Goal: Task Accomplishment & Management: Use online tool/utility

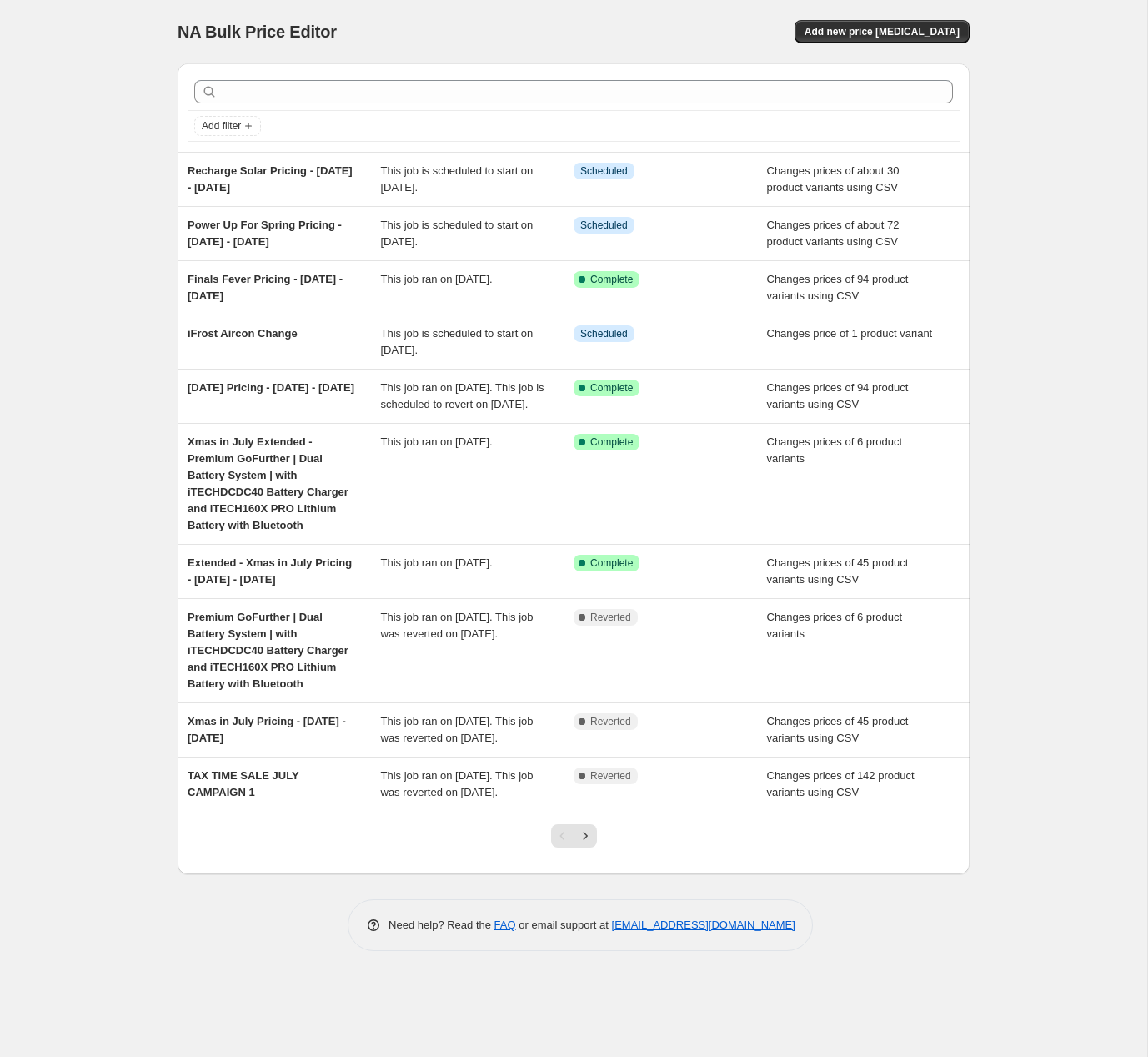
click at [1063, 176] on div "NA Bulk Price Editor. This page is ready NA Bulk Price Editor Add new price cha…" at bounding box center [573, 528] width 1147 height 1057
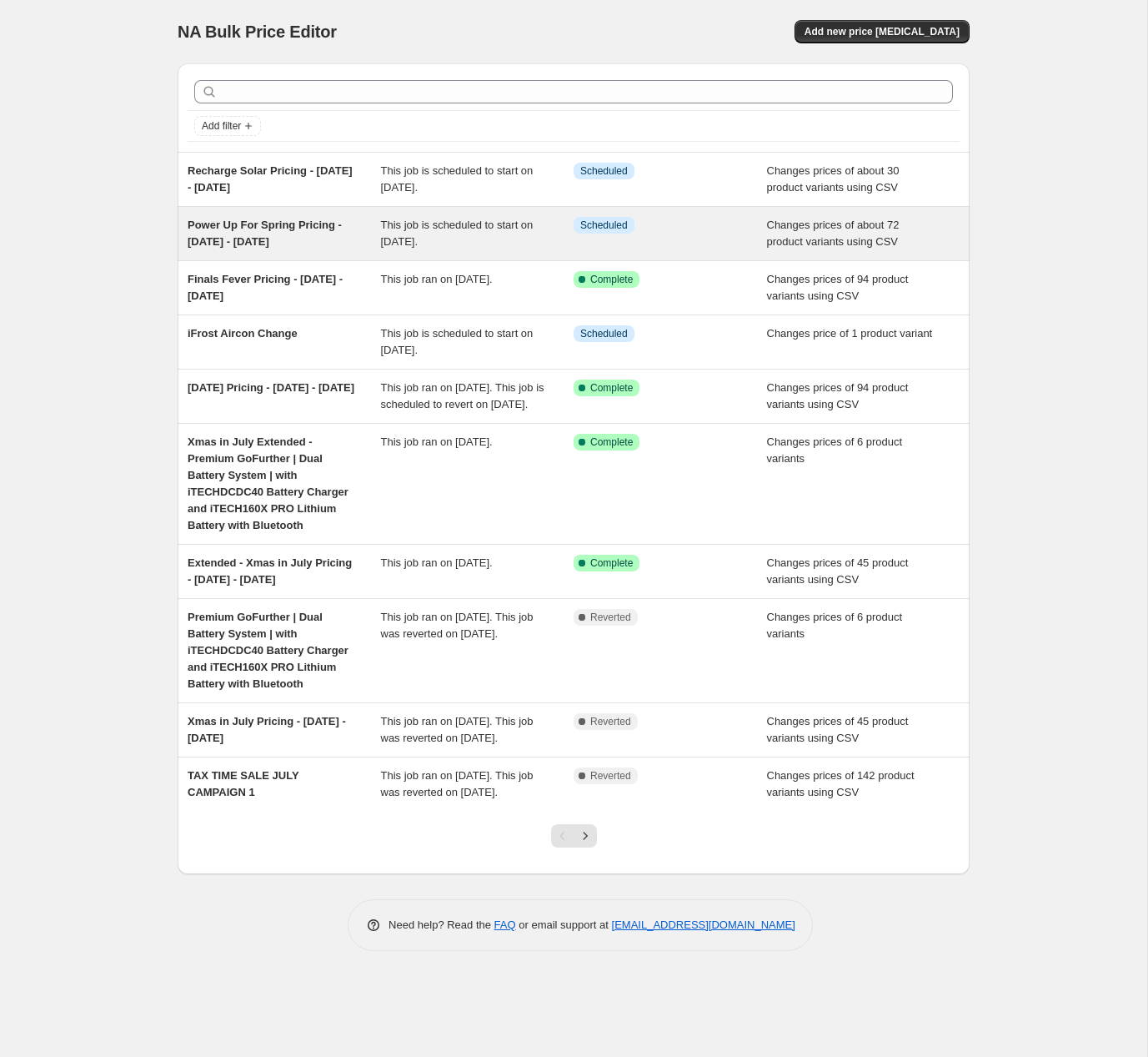
click at [664, 236] on div "Info Scheduled" at bounding box center [670, 233] width 194 height 34
